Goal: Information Seeking & Learning: Learn about a topic

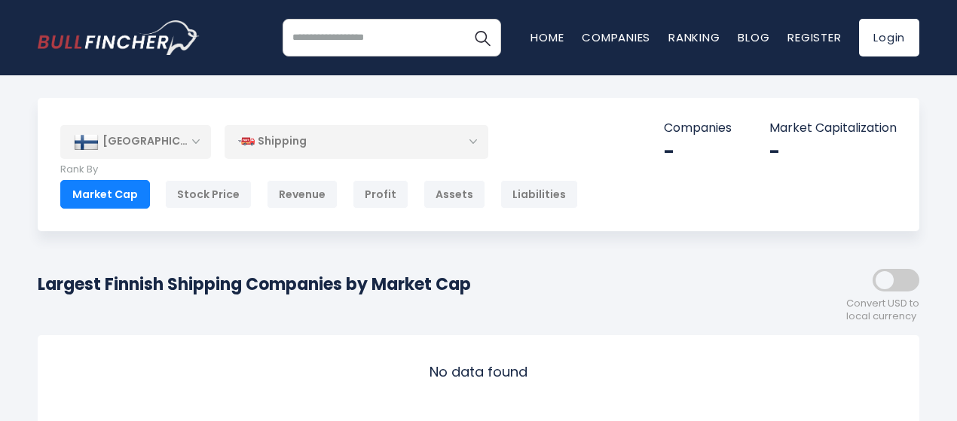
click at [142, 147] on div "[GEOGRAPHIC_DATA]" at bounding box center [135, 141] width 151 height 33
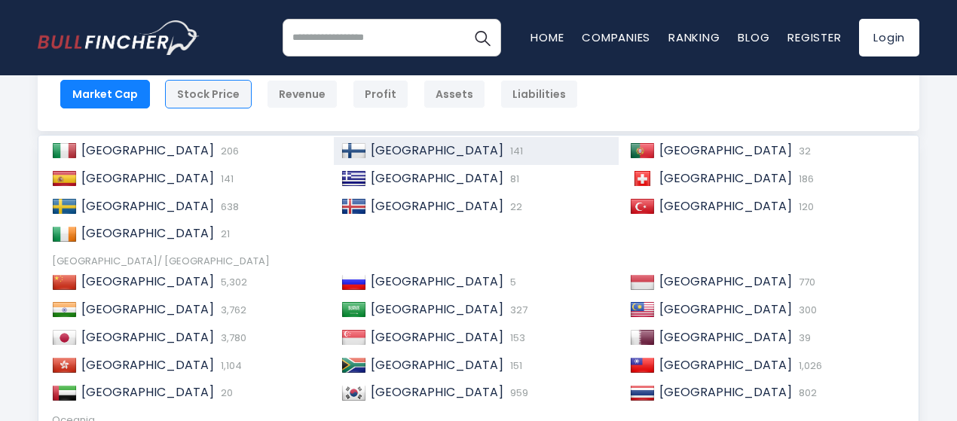
scroll to position [200, 0]
click at [405, 145] on span "[GEOGRAPHIC_DATA]" at bounding box center [437, 149] width 133 height 17
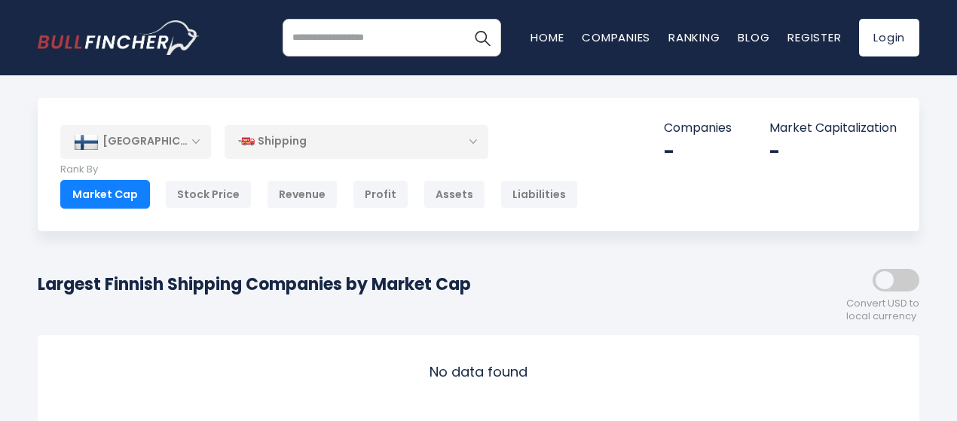
click at [428, 138] on div "Shipping" at bounding box center [357, 141] width 264 height 35
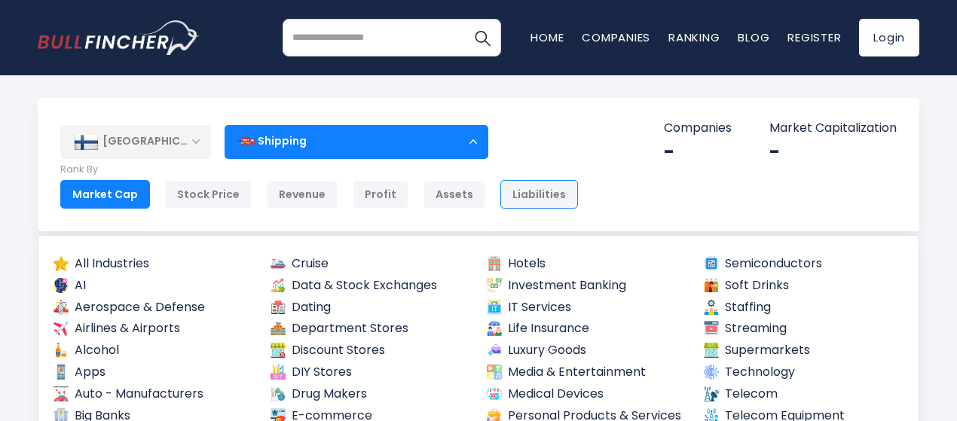
click at [500, 188] on div "Liabilities" at bounding box center [539, 194] width 78 height 29
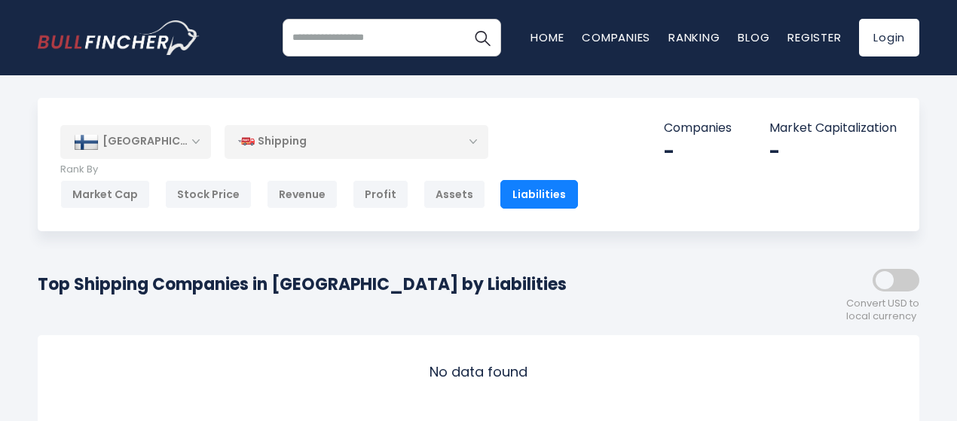
click at [399, 150] on div "Shipping" at bounding box center [357, 141] width 264 height 35
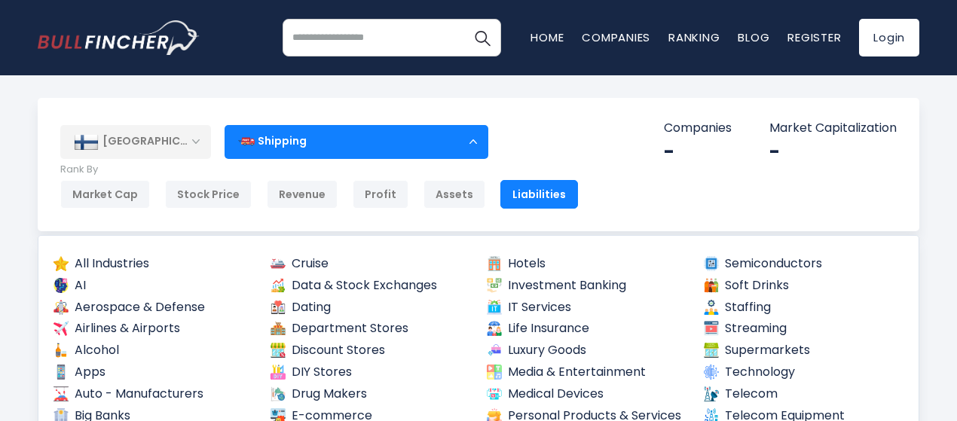
click at [684, 132] on p "Companies" at bounding box center [698, 129] width 68 height 16
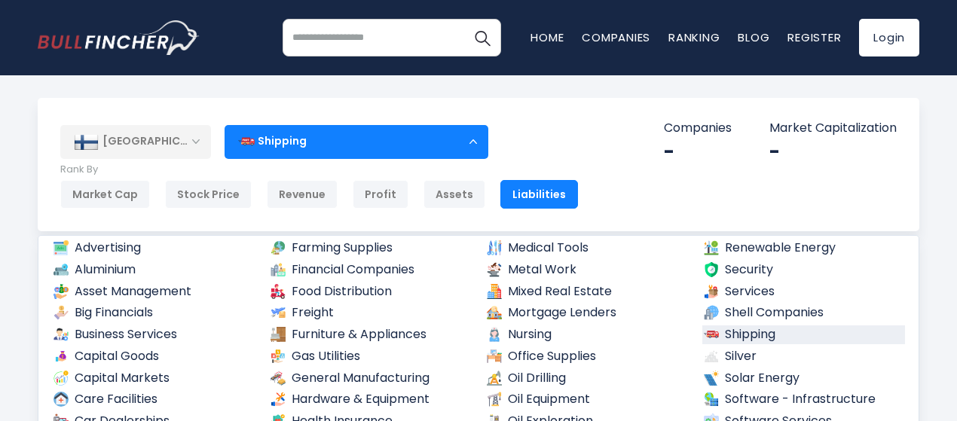
scroll to position [402, 0]
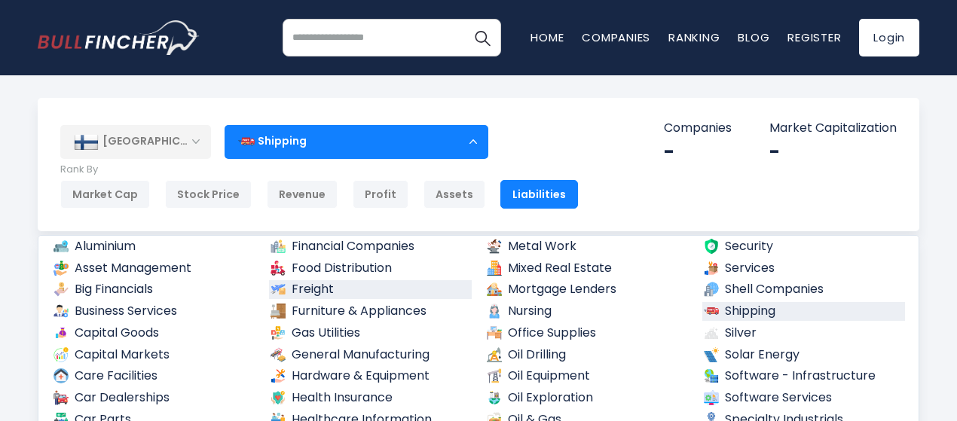
click at [352, 290] on link "Freight" at bounding box center [370, 289] width 203 height 19
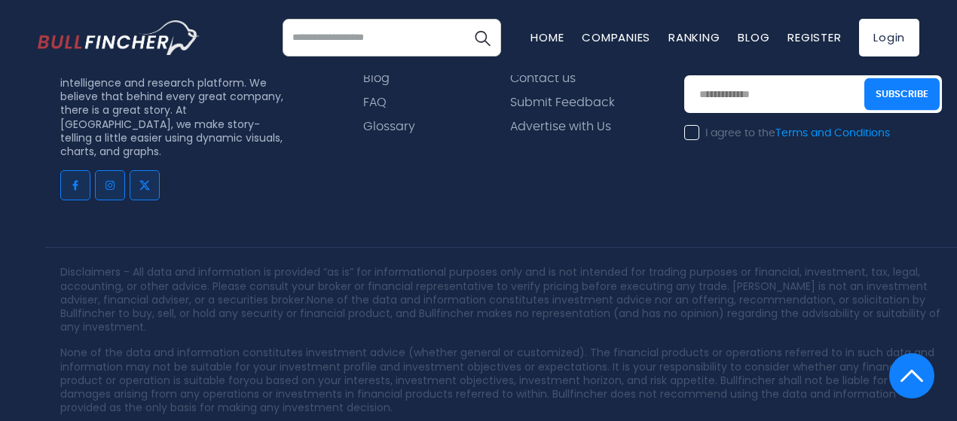
scroll to position [928, 0]
